Goal: Task Accomplishment & Management: Use online tool/utility

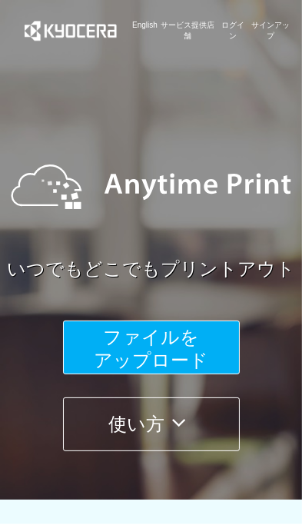
click at [114, 342] on span "ファイルを ​​アップロード" at bounding box center [151, 349] width 115 height 44
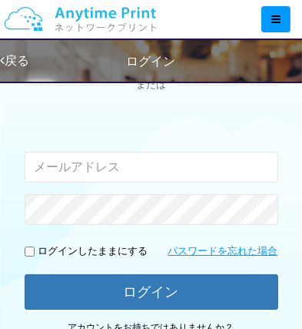
scroll to position [185, 0]
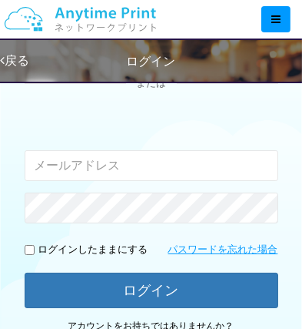
type input "tsubasaseramama@gmail.com"
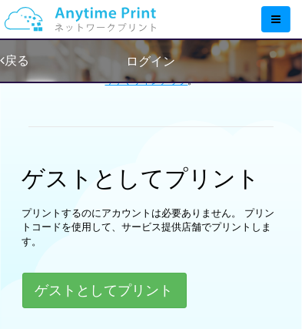
scroll to position [439, 0]
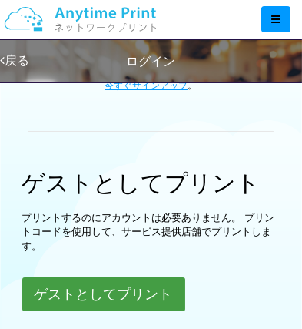
click at [37, 289] on button "ゲストとしてプリント" at bounding box center [103, 294] width 163 height 34
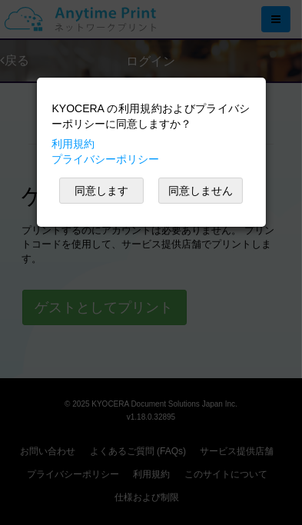
scroll to position [426, 0]
click at [95, 185] on button "同意します" at bounding box center [101, 191] width 85 height 26
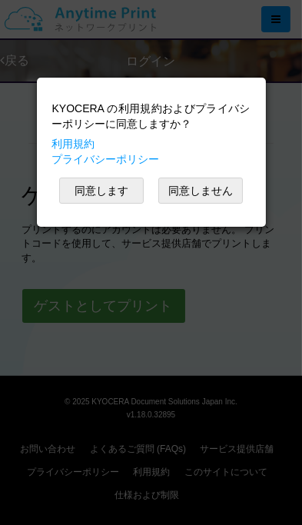
scroll to position [425, 0]
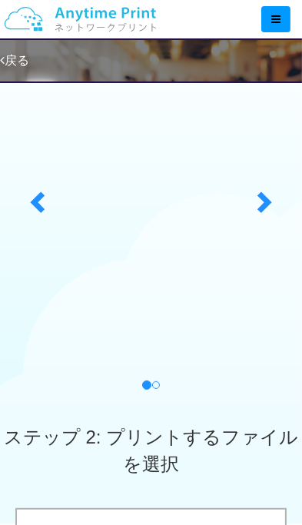
scroll to position [170, 0]
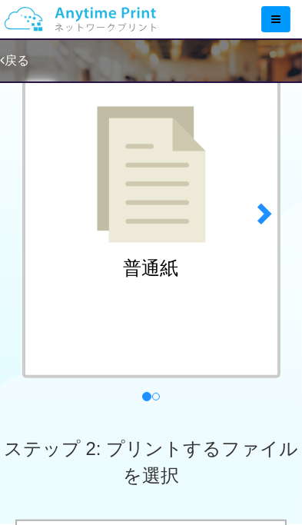
click at [30, 206] on span at bounding box center [39, 213] width 23 height 23
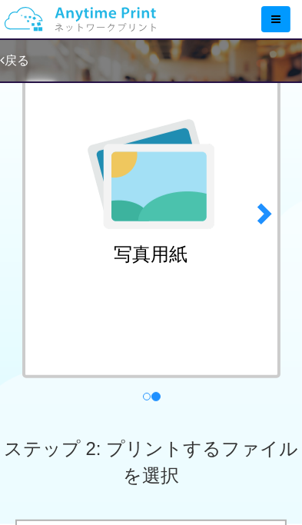
click at [17, 185] on link "previous" at bounding box center [35, 209] width 41 height 392
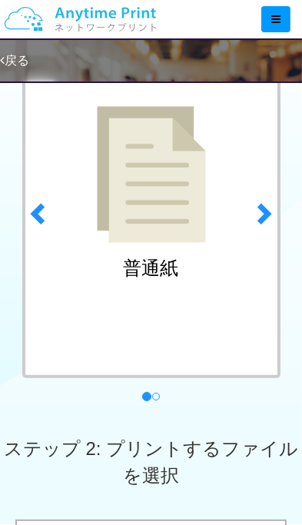
click at [138, 225] on img at bounding box center [151, 174] width 109 height 137
click at [124, 256] on div "普通紙" at bounding box center [151, 195] width 259 height 365
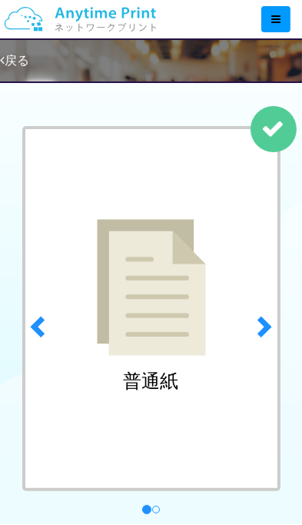
scroll to position [48, 0]
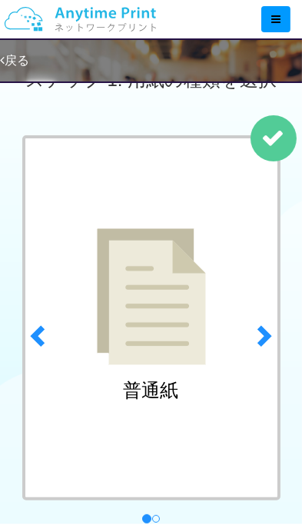
click at [143, 302] on img at bounding box center [151, 297] width 109 height 137
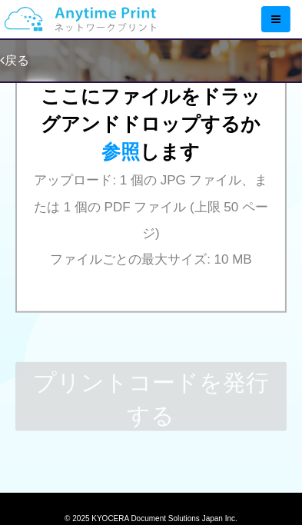
scroll to position [689, 0]
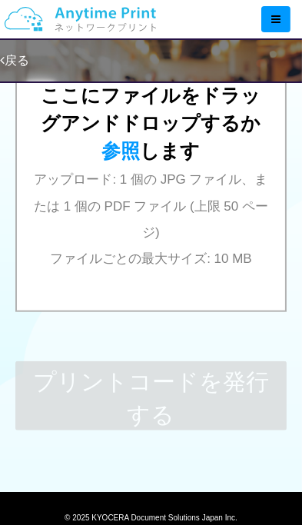
click at [68, 246] on div "ここにファイルをドラッグアンドドロップするか 参照 します アップロード: 1 個の JPG ファイル、または 1 個の PDF ファイル (上限 50 ペー…" at bounding box center [151, 157] width 239 height 228
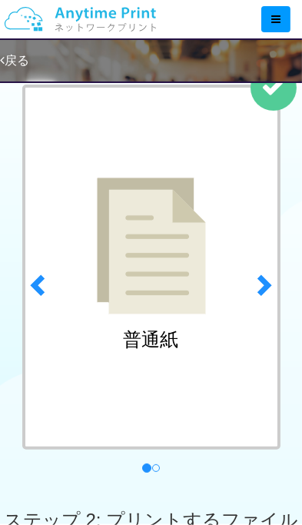
scroll to position [0, 0]
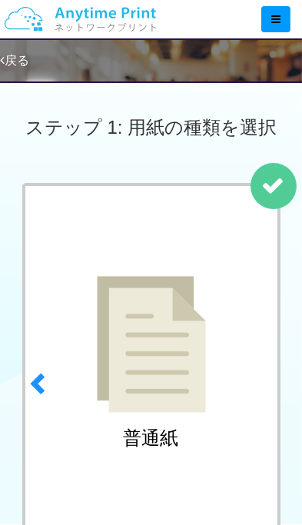
click at [263, 186] on link "next" at bounding box center [266, 379] width 41 height 392
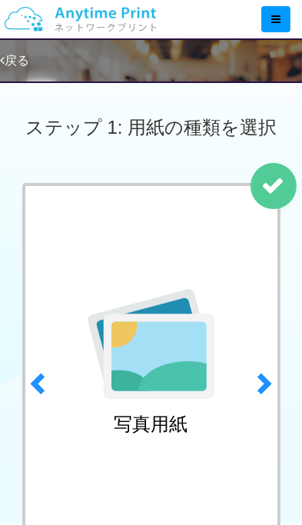
click at [20, 55] on link "戻る" at bounding box center [14, 60] width 29 height 13
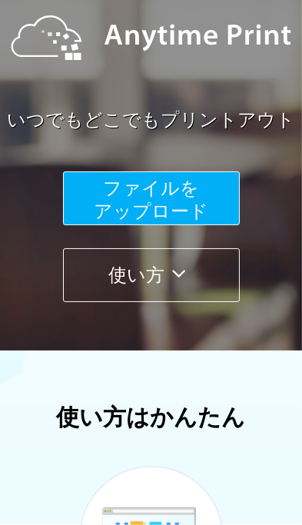
scroll to position [148, 0]
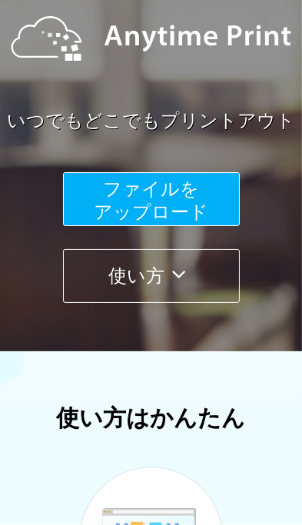
click at [96, 212] on span "ファイルを ​​アップロード" at bounding box center [151, 200] width 115 height 44
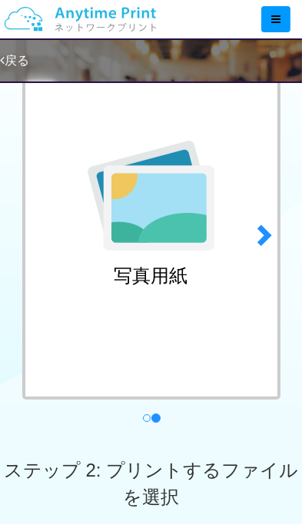
click at [43, 229] on span at bounding box center [39, 234] width 23 height 23
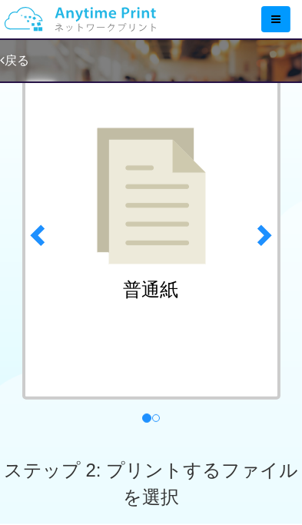
click at [89, 241] on div "普通紙" at bounding box center [151, 217] width 259 height 365
click at [112, 274] on div "普通紙" at bounding box center [151, 217] width 259 height 365
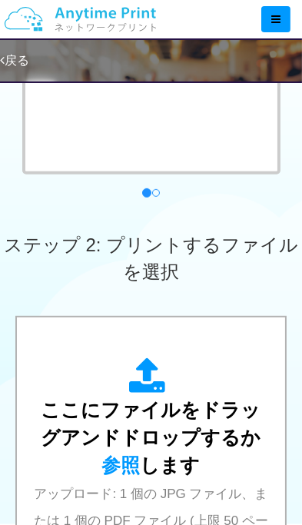
scroll to position [433, 0]
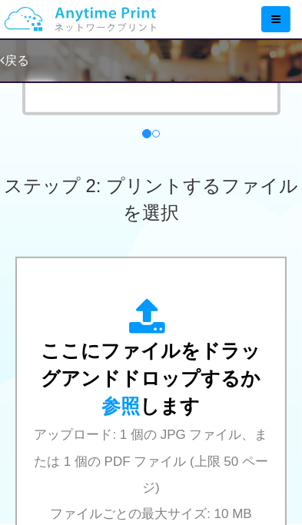
click at [143, 304] on icon at bounding box center [151, 318] width 43 height 38
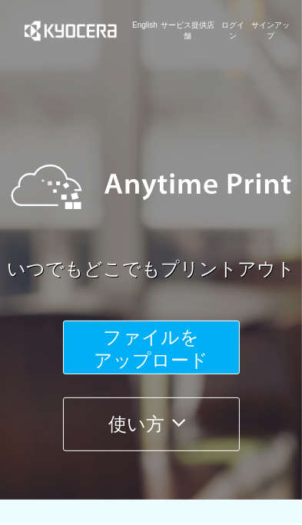
click at [122, 335] on span "ファイルを ​​アップロード" at bounding box center [151, 349] width 115 height 44
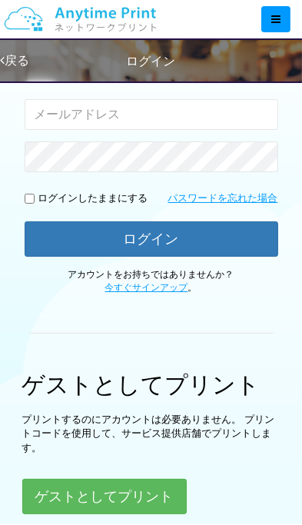
scroll to position [238, 0]
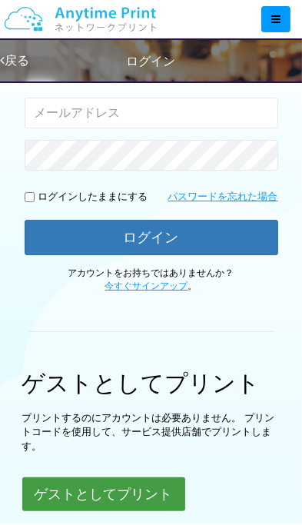
click at [61, 494] on button "ゲストとしてプリント" at bounding box center [103, 495] width 163 height 34
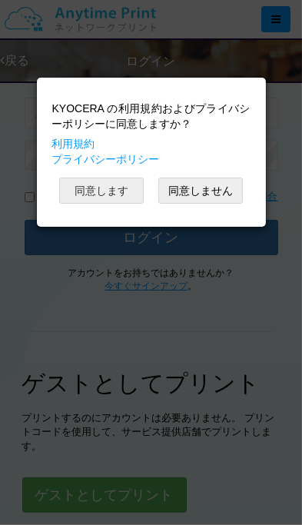
click at [102, 186] on button "同意します" at bounding box center [101, 191] width 85 height 26
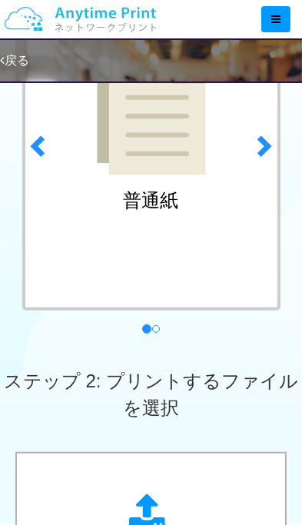
click at [74, 233] on div "普通紙" at bounding box center [151, 127] width 259 height 365
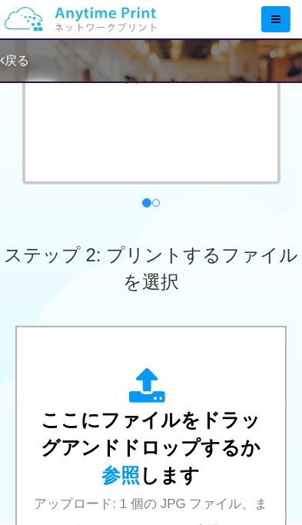
scroll to position [365, 0]
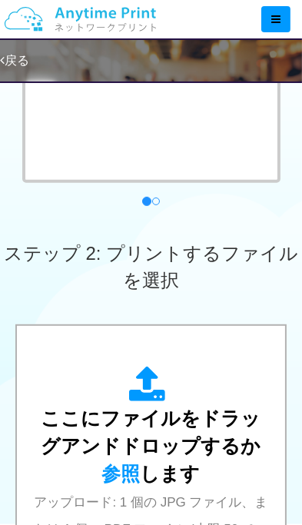
click at [103, 444] on span "ここにファイルをドラッグアンドドロップするか 参照 します" at bounding box center [152, 446] width 220 height 76
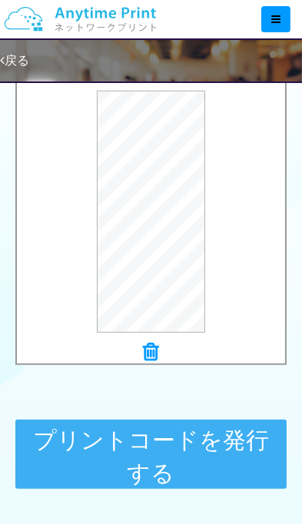
scroll to position [637, 0]
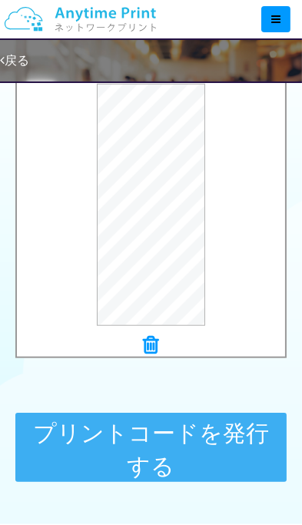
click at [63, 474] on button "プリントコードを発行する" at bounding box center [151, 447] width 272 height 69
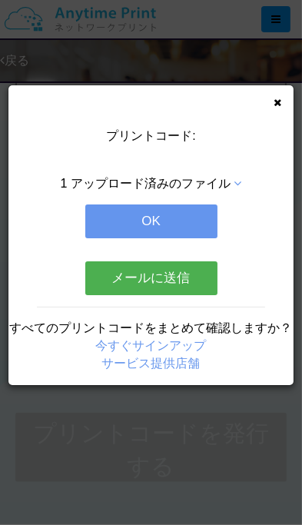
scroll to position [0, 0]
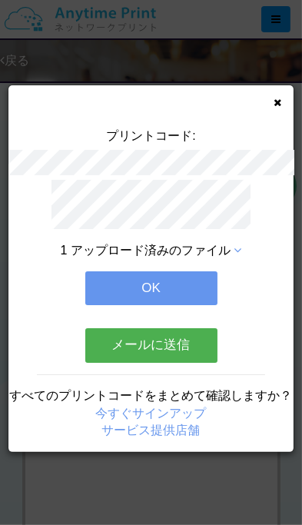
click at [105, 289] on button "OK" at bounding box center [151, 289] width 132 height 34
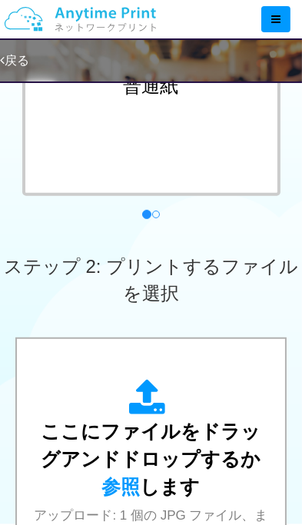
scroll to position [353, 0]
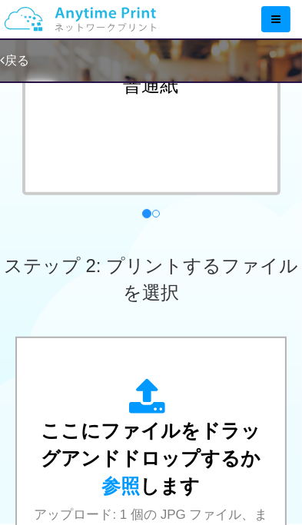
click at [98, 496] on div "ここにファイルをドラッグアンドドロップするか 参照 します アップロード: 1 個の JPG ファイル、または 1 個の PDF ファイル (上限 50 ペー…" at bounding box center [151, 493] width 239 height 228
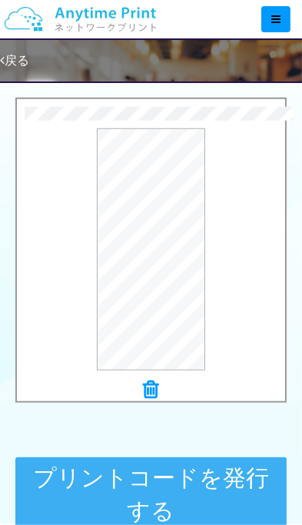
scroll to position [592, 0]
click at [57, 491] on button "プリントコードを発行する" at bounding box center [151, 492] width 272 height 69
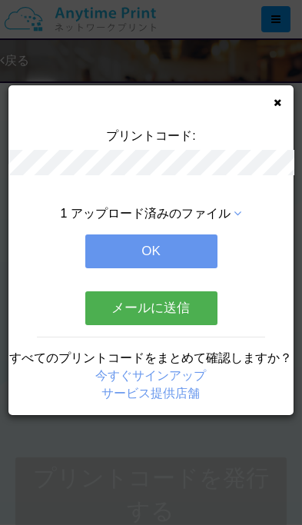
scroll to position [0, 0]
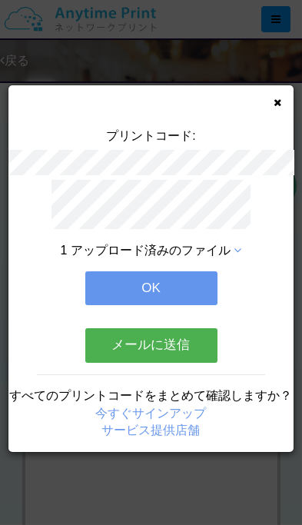
click at [127, 283] on button "OK" at bounding box center [151, 289] width 132 height 34
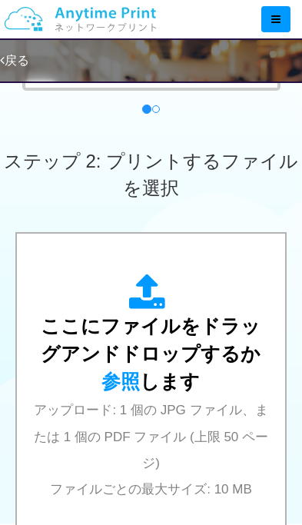
scroll to position [469, 0]
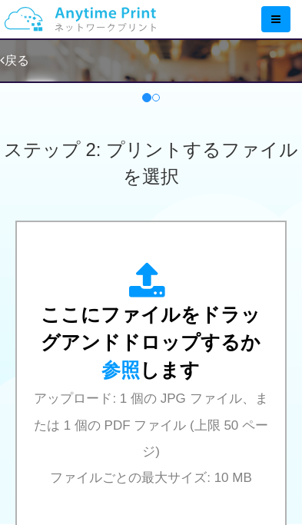
click at [103, 386] on div "ここにファイルをドラッグアンドドロップするか 参照 します アップロード: 1 個の JPG ファイル、または 1 個の PDF ファイル (上限 50 ペー…" at bounding box center [151, 376] width 239 height 228
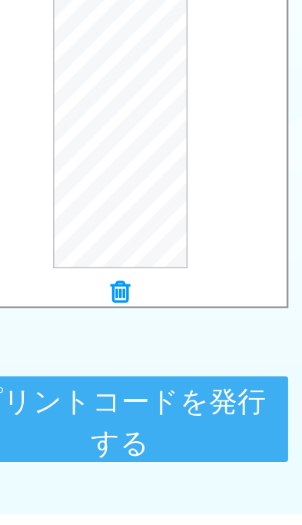
scroll to position [638, 0]
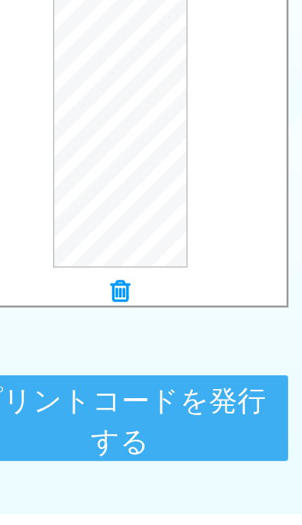
click at [155, 444] on button "プリントコードを発行する" at bounding box center [151, 446] width 272 height 69
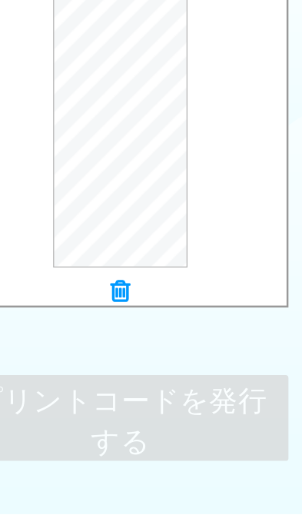
scroll to position [0, 0]
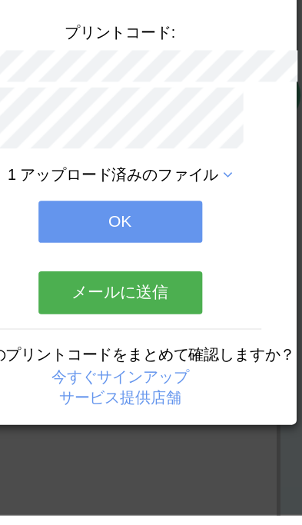
click at [124, 296] on button "OK" at bounding box center [151, 289] width 132 height 34
